Goal: Task Accomplishment & Management: Use online tool/utility

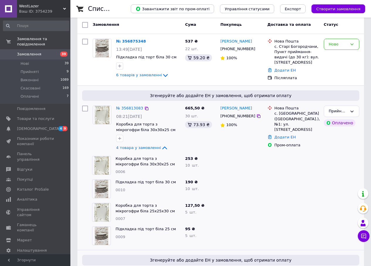
click at [78, 95] on div "Згенеруйте або додайте ЕН у замовлення, щоб отримати оплату № 356813083 08:21[D…" at bounding box center [220, 121] width 286 height 70
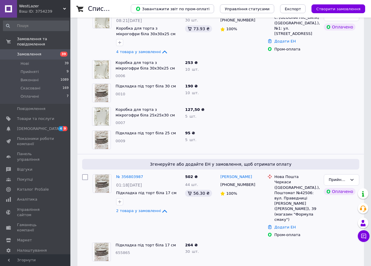
scroll to position [205, 0]
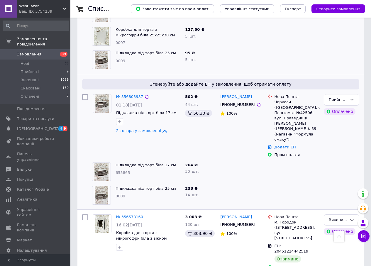
click at [86, 98] on input "checkbox" at bounding box center [85, 97] width 6 height 6
checkbox input "true"
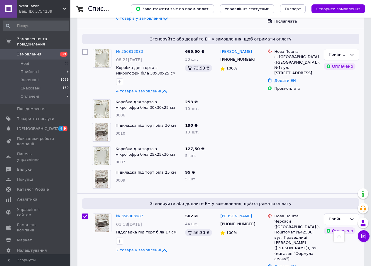
scroll to position [0, 0]
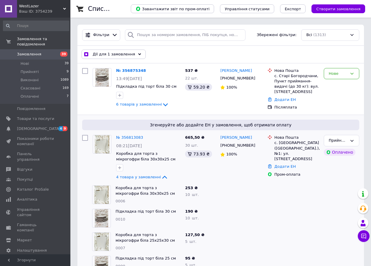
click at [121, 52] on span "Дії для 1 замовлення" at bounding box center [114, 54] width 43 height 5
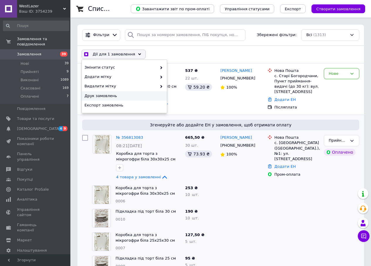
click at [108, 96] on span "Друк замовлень" at bounding box center [123, 95] width 78 height 5
checkbox input "true"
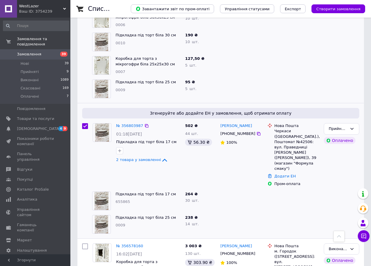
scroll to position [176, 0]
click at [85, 126] on input "checkbox" at bounding box center [85, 126] width 6 height 6
checkbox input "false"
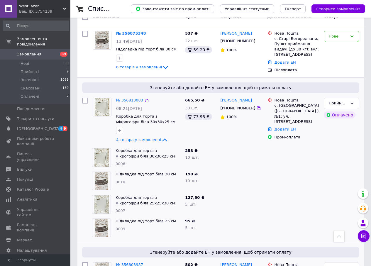
scroll to position [29, 0]
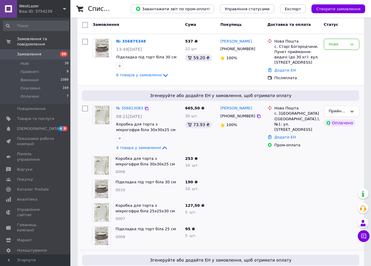
click at [87, 108] on input "checkbox" at bounding box center [85, 109] width 6 height 6
checkbox input "true"
click at [106, 25] on span "Дії для 1 замовлення" at bounding box center [114, 24] width 43 height 5
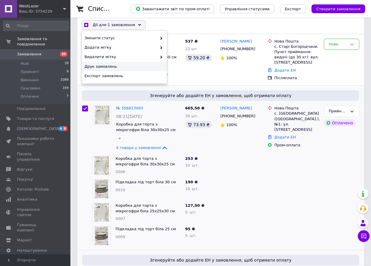
click at [95, 66] on span "Друк замовлень" at bounding box center [123, 66] width 78 height 5
checkbox input "true"
click at [85, 108] on input "checkbox" at bounding box center [85, 109] width 6 height 6
checkbox input "false"
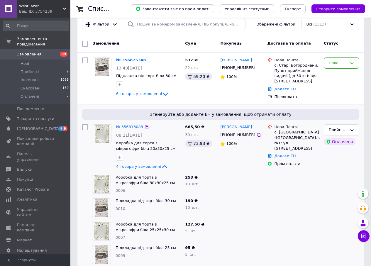
scroll to position [0, 0]
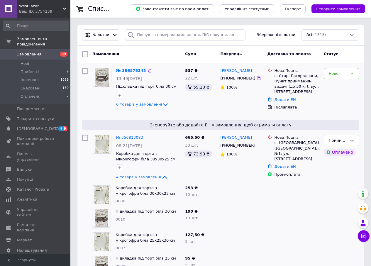
click at [85, 72] on input "checkbox" at bounding box center [85, 71] width 6 height 6
checkbox input "true"
click at [104, 52] on span "Дії для 1 замовлення" at bounding box center [114, 54] width 43 height 5
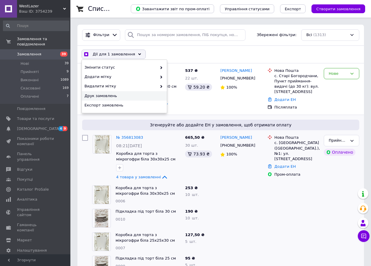
click at [99, 96] on span "Друк замовлень" at bounding box center [123, 95] width 78 height 5
checkbox input "true"
